Goal: Information Seeking & Learning: Get advice/opinions

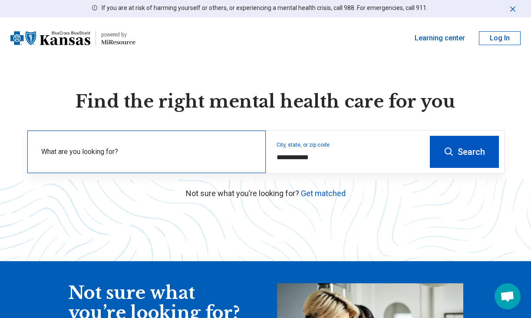
click at [162, 148] on label "What are you looking for?" at bounding box center [148, 152] width 214 height 10
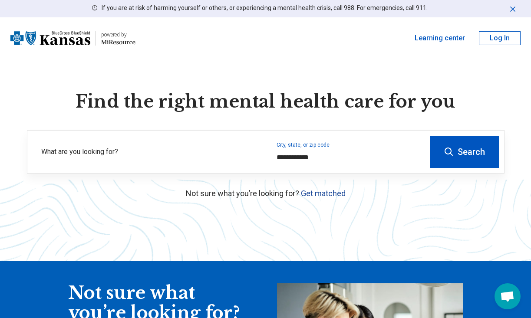
click at [317, 194] on link "Get matched" at bounding box center [323, 193] width 45 height 9
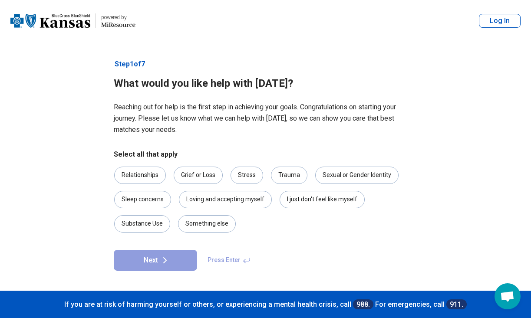
scroll to position [14, 0]
click at [145, 167] on div "Relationships" at bounding box center [140, 175] width 52 height 17
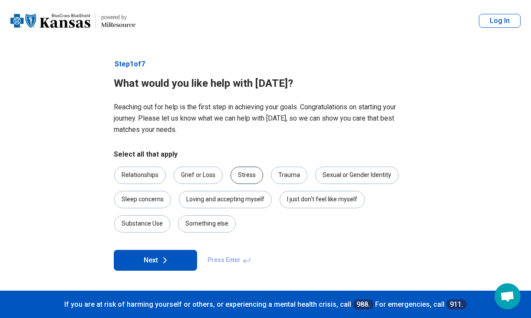
click at [249, 174] on div "Stress" at bounding box center [247, 175] width 33 height 17
click at [245, 201] on div "Loving and accepting myself" at bounding box center [225, 199] width 93 height 17
click at [220, 226] on div "Something else" at bounding box center [207, 223] width 58 height 17
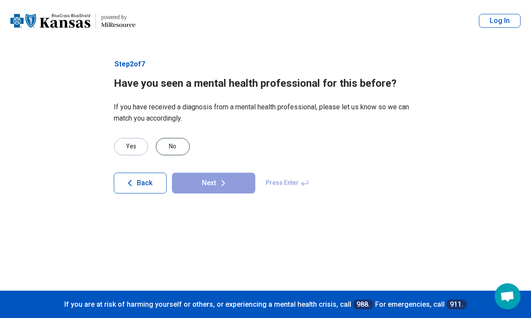
click at [168, 146] on div "No" at bounding box center [173, 146] width 34 height 17
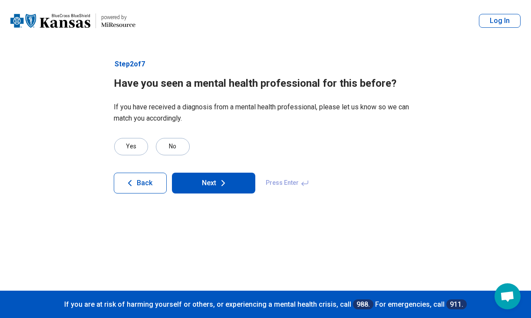
click at [236, 184] on button "Next" at bounding box center [213, 183] width 83 height 21
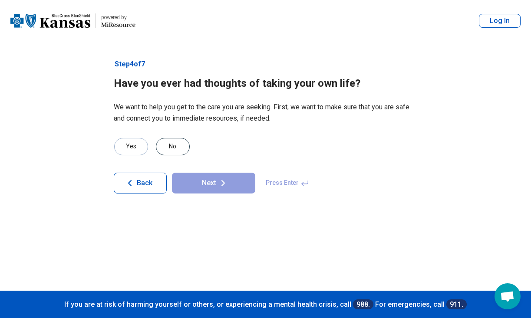
click at [177, 148] on div "No" at bounding box center [173, 146] width 34 height 17
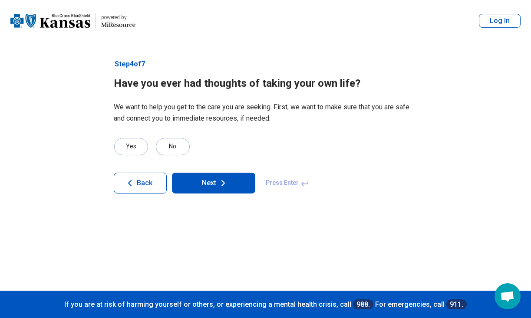
click at [212, 189] on button "Next" at bounding box center [213, 183] width 83 height 21
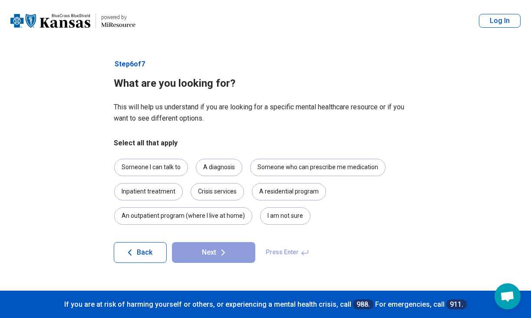
scroll to position [10, 0]
click at [149, 183] on div "Inpatient treatment" at bounding box center [148, 191] width 69 height 17
click at [157, 216] on div "An outpatient program (where I live at home)" at bounding box center [183, 216] width 138 height 17
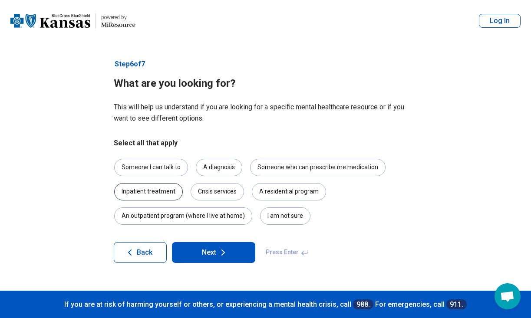
click at [165, 195] on div "Inpatient treatment" at bounding box center [148, 191] width 69 height 17
click at [167, 170] on div "Someone I can talk to" at bounding box center [151, 167] width 74 height 17
click at [221, 253] on icon at bounding box center [223, 253] width 10 height 10
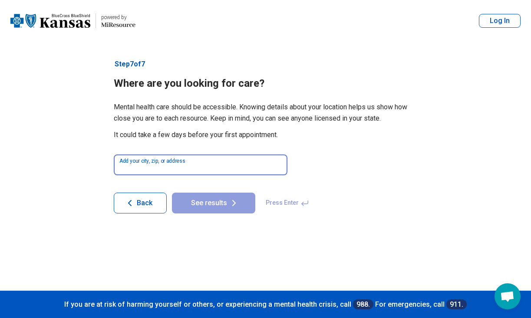
click at [238, 170] on input at bounding box center [201, 165] width 174 height 21
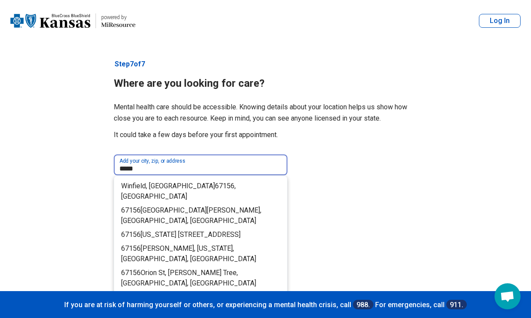
type input "*****"
click at [310, 185] on form "***** Add your city, zip, or address Winfield, KS 67156 , USA 67156 Santa Barba…" at bounding box center [266, 244] width 304 height 178
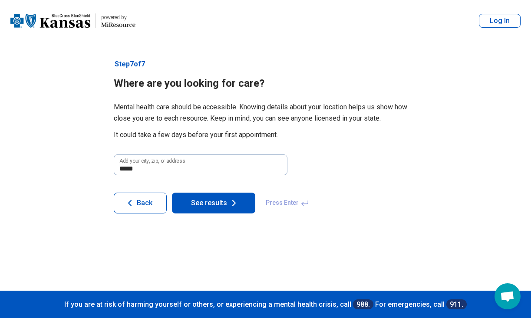
click at [215, 206] on button "See results" at bounding box center [213, 203] width 83 height 21
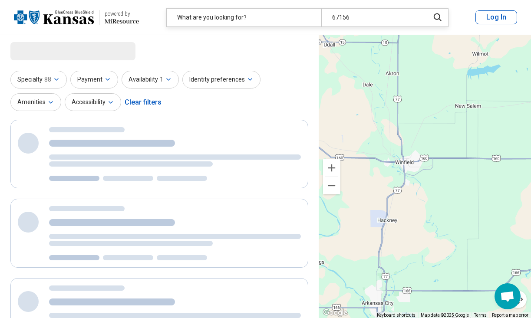
select select "***"
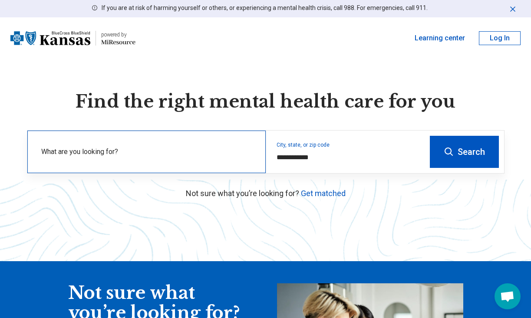
click at [235, 149] on label "What are you looking for?" at bounding box center [148, 152] width 214 height 10
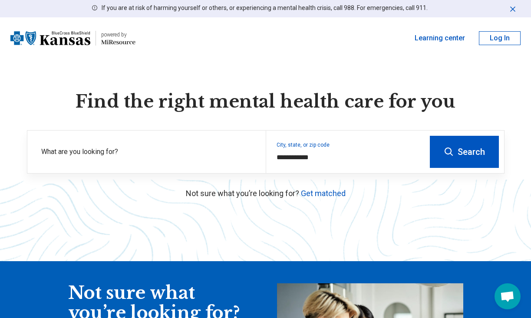
click at [453, 158] on button "Search" at bounding box center [464, 152] width 69 height 32
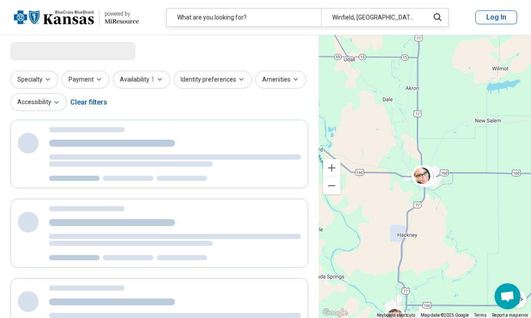
select select "***"
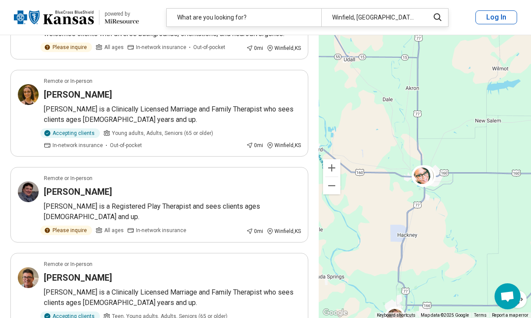
scroll to position [339, 0]
